Goal: Transaction & Acquisition: Obtain resource

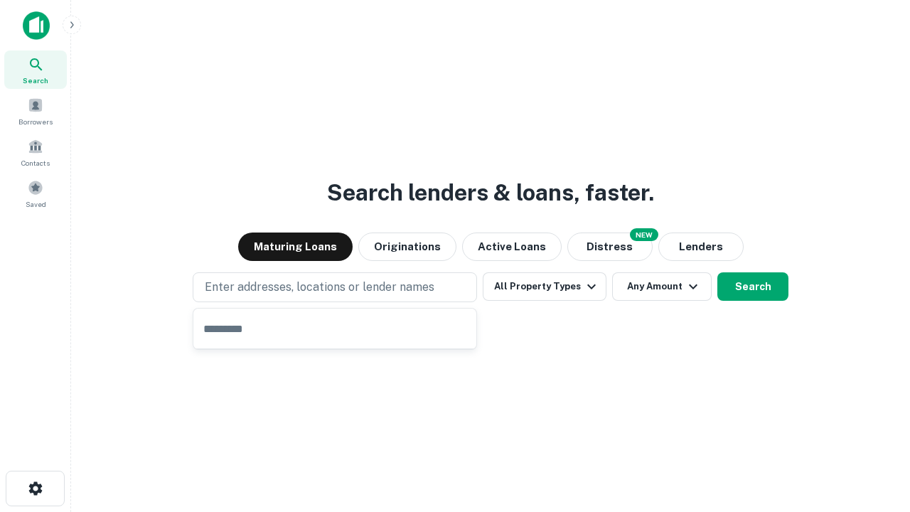
type input "**********"
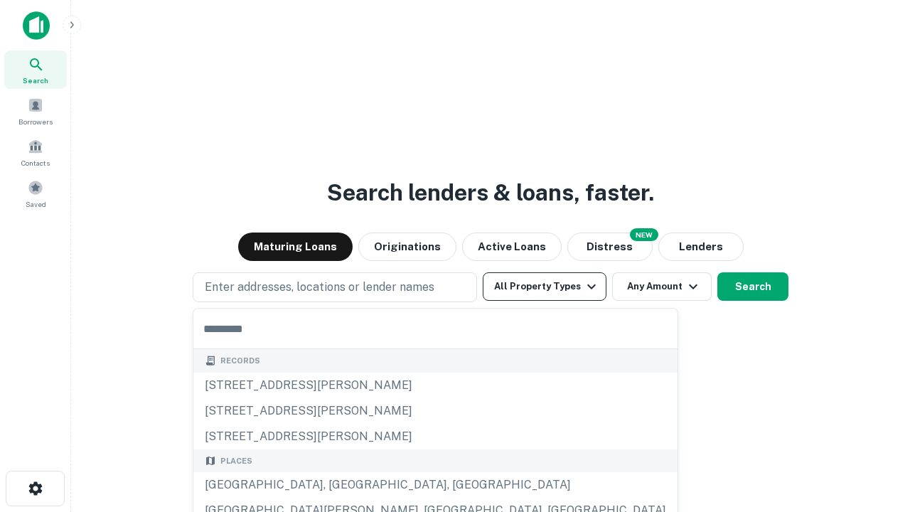
click at [544, 286] on button "All Property Types" at bounding box center [545, 286] width 124 height 28
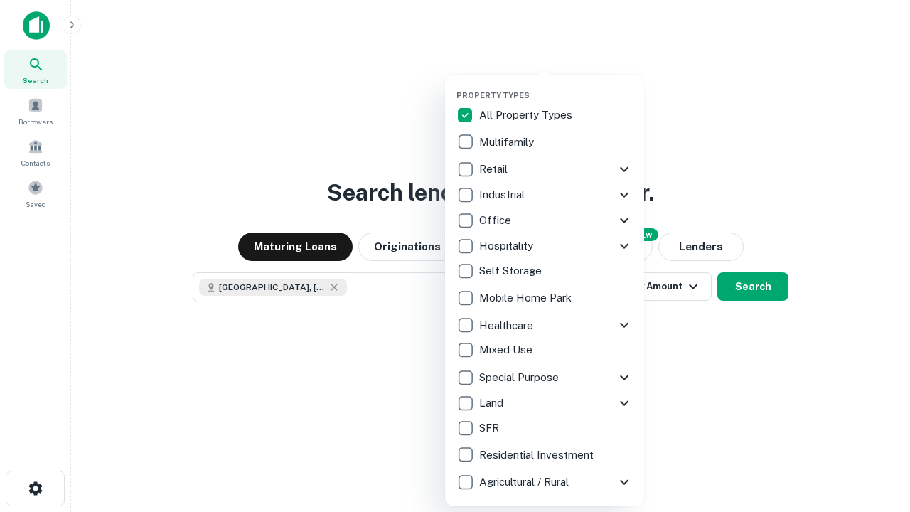
click at [556, 86] on button "button" at bounding box center [555, 86] width 199 height 1
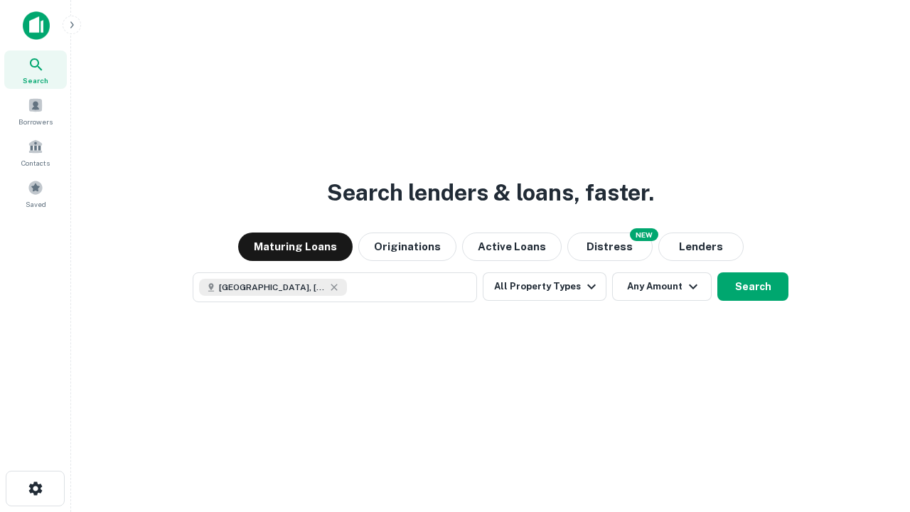
scroll to position [23, 0]
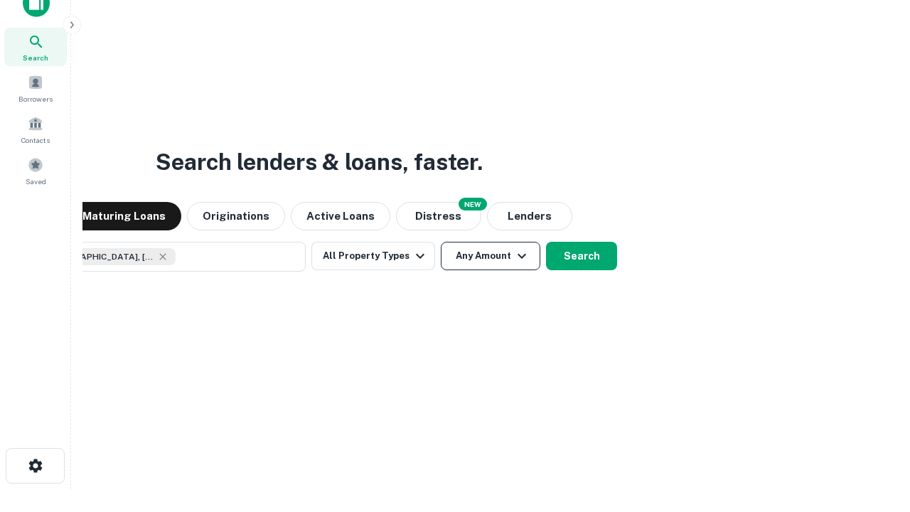
click at [441, 242] on button "Any Amount" at bounding box center [490, 256] width 99 height 28
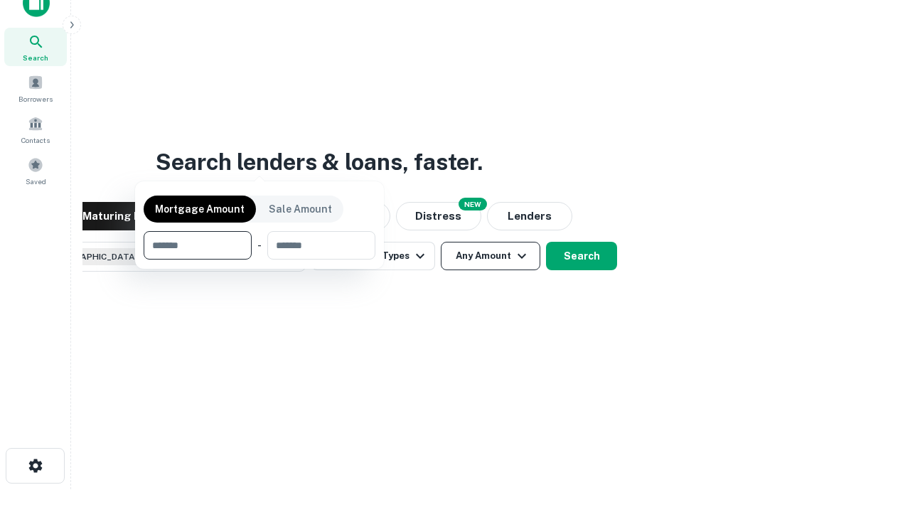
scroll to position [102, 402]
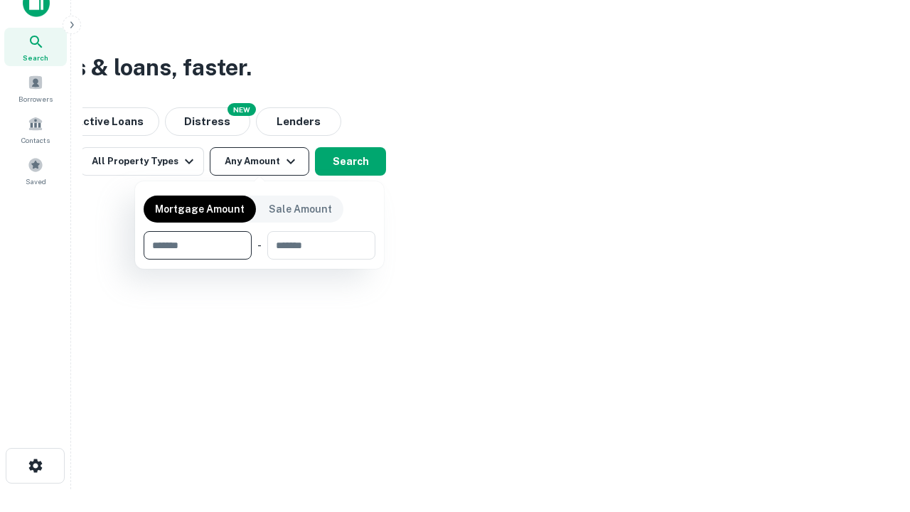
type input "*******"
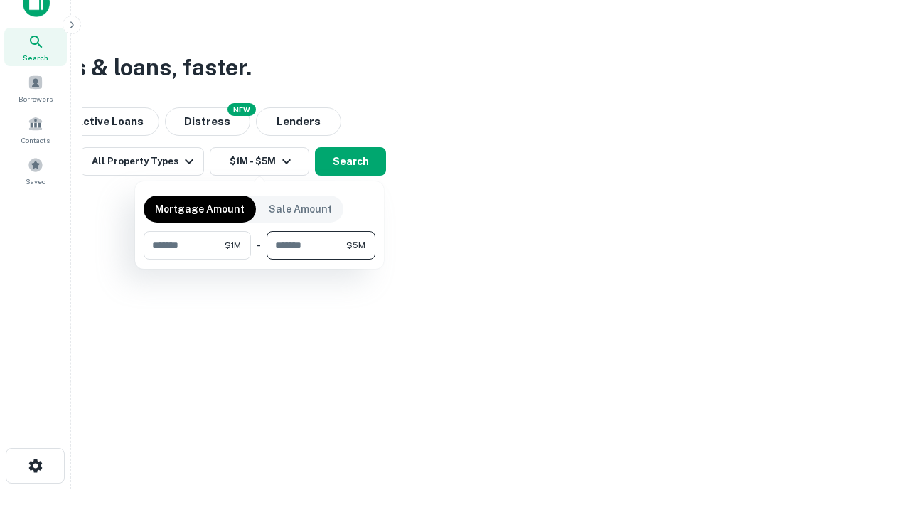
type input "*******"
click at [259, 259] on button "button" at bounding box center [260, 259] width 232 height 1
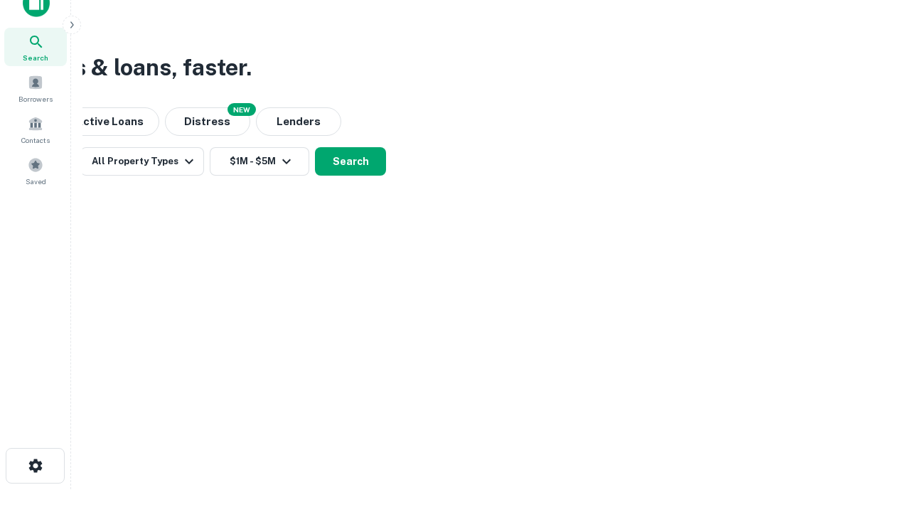
scroll to position [23, 0]
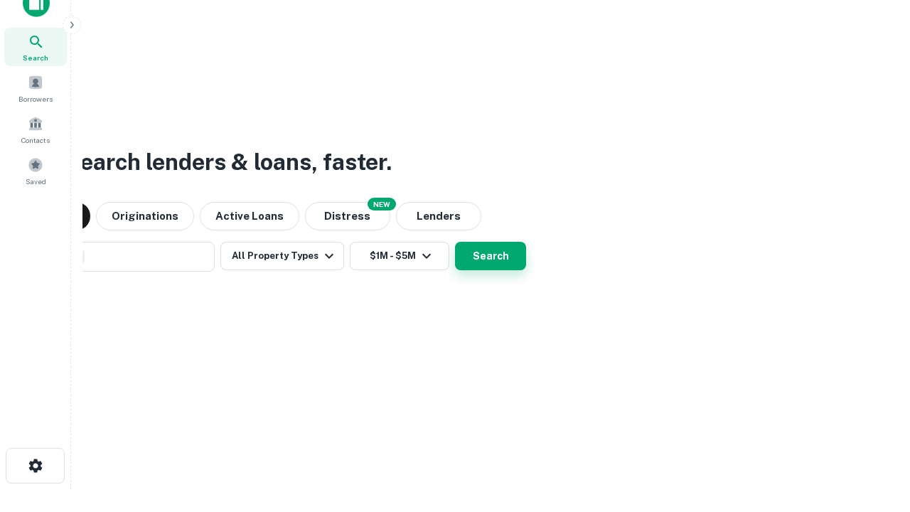
click at [455, 242] on button "Search" at bounding box center [490, 256] width 71 height 28
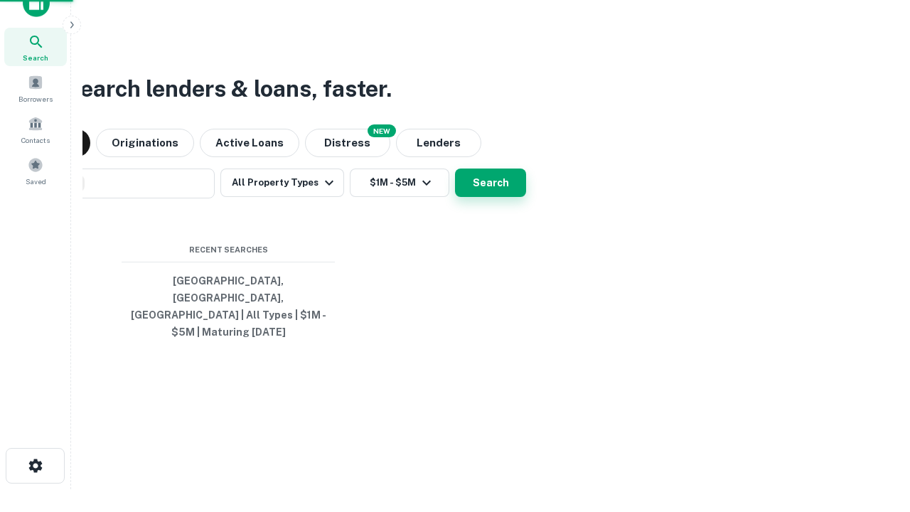
scroll to position [46, 402]
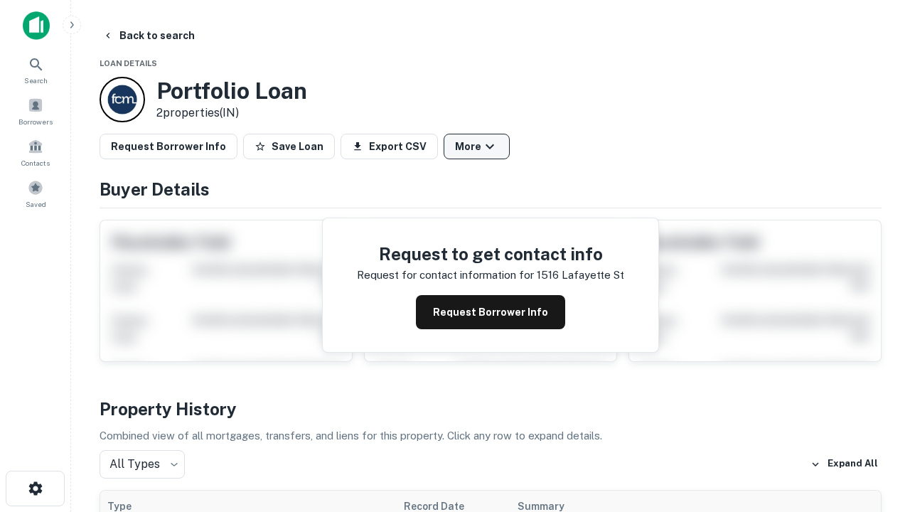
click at [476, 146] on button "More" at bounding box center [476, 147] width 66 height 26
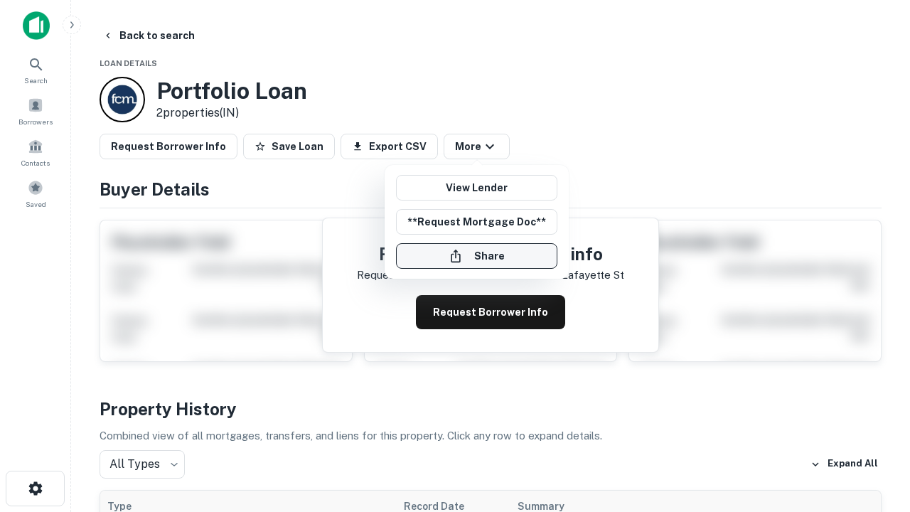
click at [476, 256] on button "Share" at bounding box center [476, 256] width 161 height 26
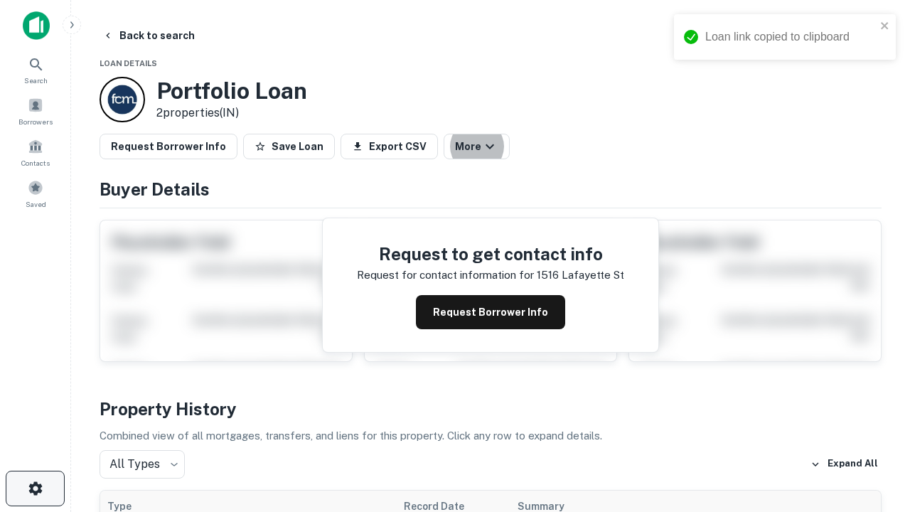
click at [35, 488] on icon "button" at bounding box center [35, 488] width 17 height 17
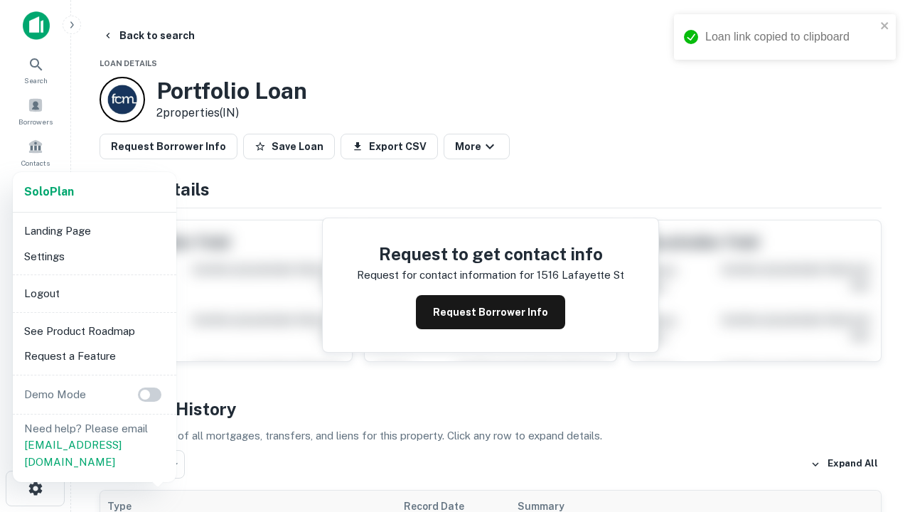
click at [94, 293] on li "Logout" at bounding box center [94, 294] width 152 height 26
